Goal: Transaction & Acquisition: Purchase product/service

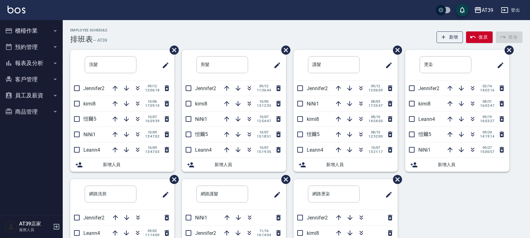
click at [482, 228] on div "洗髮 ​ Jennifer2 [DATE] 12:06:18 kimi8 [DATE] 17:09:10 [PERSON_NAME]爾5 [DATE] 16:…" at bounding box center [293, 179] width 460 height 259
click at [257, 26] on div "Employee Schedule 排班表 — AT39 新增 復原 重做 洗髮 ​ Jennifer2 [DATE] 12:06:18 kimi8 [DAT…" at bounding box center [297, 165] width 468 height 291
click at [260, 11] on div "AT39 登出" at bounding box center [265, 10] width 530 height 20
click at [137, 104] on icon "button" at bounding box center [138, 104] width 8 height 8
click at [138, 118] on icon "button" at bounding box center [138, 119] width 8 height 8
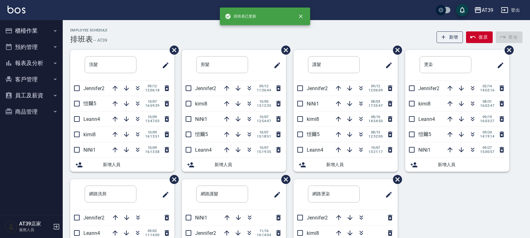
click at [152, 32] on div "Employee Schedule 排班表 — AT39 新增 復原 重做" at bounding box center [296, 35] width 453 height 15
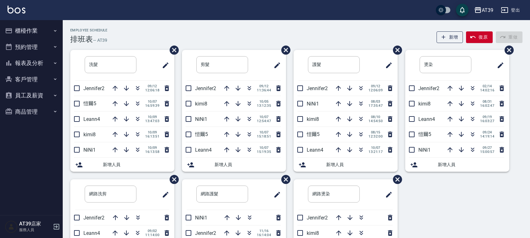
click at [152, 32] on div "Employee Schedule 排班表 — AT39 新增 復原 重做" at bounding box center [296, 35] width 453 height 15
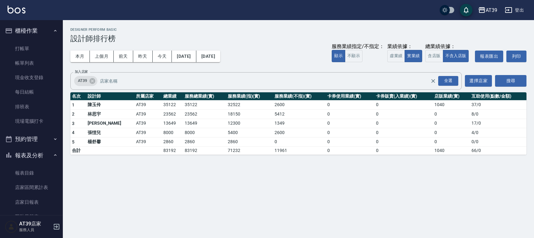
scroll to position [276, 0]
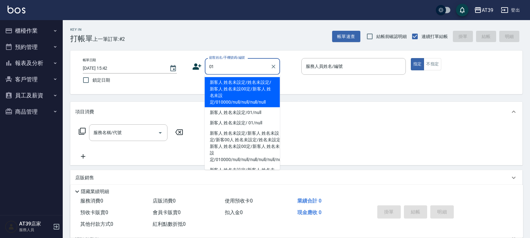
type input "新客人 姓名未設定/姓名未設定/新客人 姓名未設00定/新客人 姓名未設定/010000/null/null/null/null"
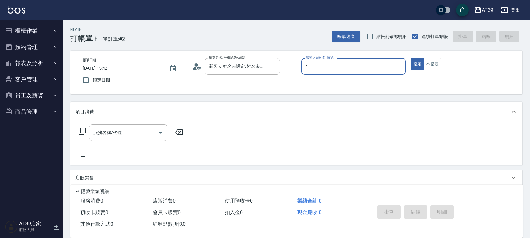
type input "NiNi-1"
type button "true"
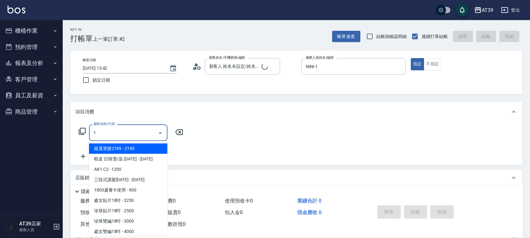
type input "10"
type input "新客人 姓名未設定/01/null"
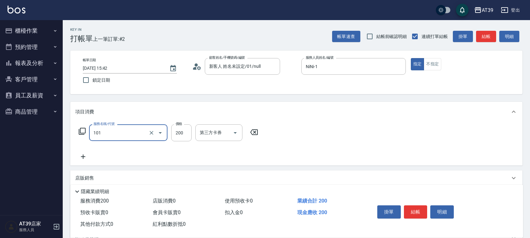
type input "洗髮(101)"
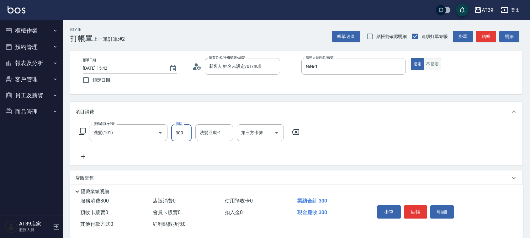
type input "300"
drag, startPoint x: 434, startPoint y: 65, endPoint x: 446, endPoint y: 57, distance: 14.3
click at [434, 65] on button "不指定" at bounding box center [433, 64] width 18 height 12
click at [481, 40] on button "結帳" at bounding box center [486, 37] width 20 height 12
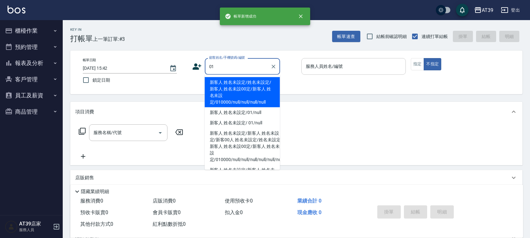
type input "新客人 姓名未設定/姓名未設定/新客人 姓名未設00定/新客人 姓名未設定/010000/null/null/null/null"
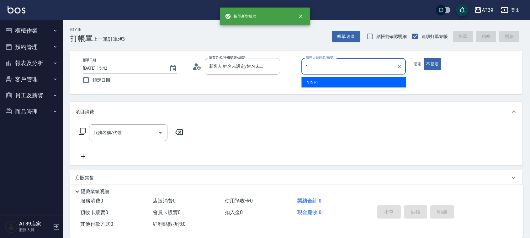
type input "NiNi-1"
type button "false"
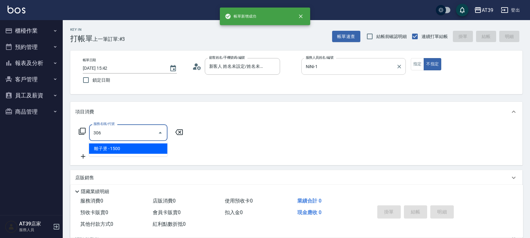
type input "離子燙(306)"
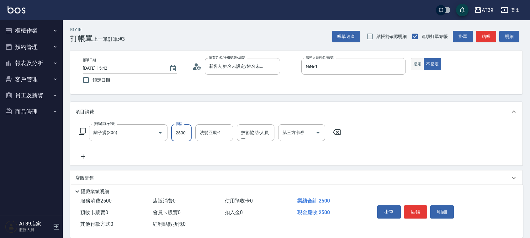
type input "2500"
click at [415, 63] on button "指定" at bounding box center [417, 64] width 13 height 12
click at [490, 35] on button "結帳" at bounding box center [486, 37] width 20 height 12
